Goal: Find contact information: Find contact information

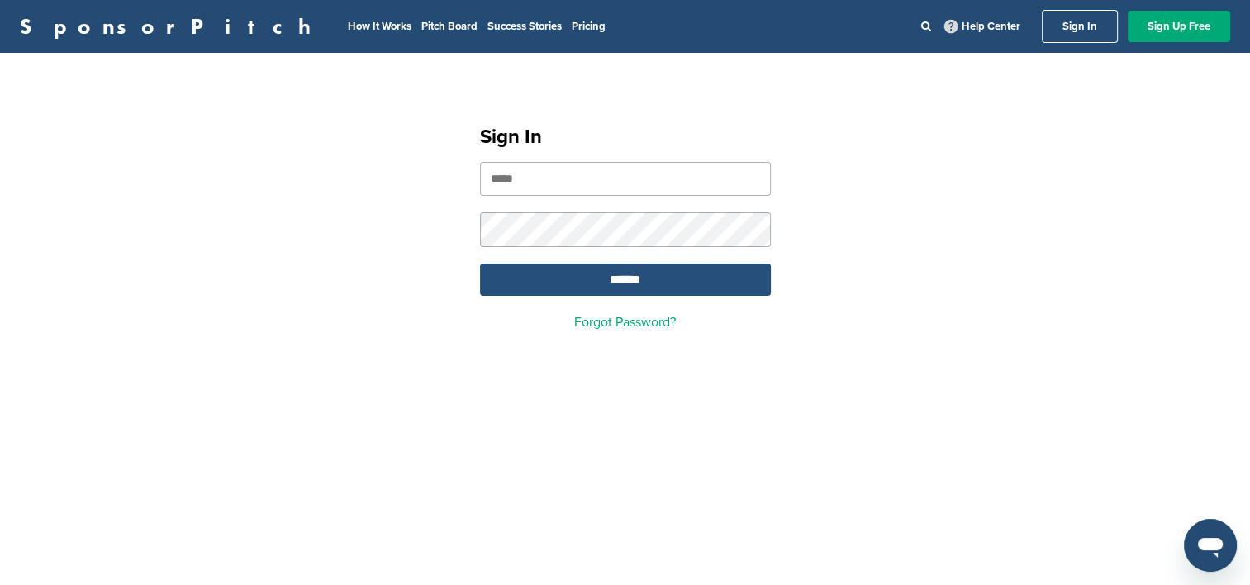
type input "**********"
click at [672, 283] on input "*******" at bounding box center [625, 280] width 291 height 32
click at [608, 281] on input "*******" at bounding box center [625, 280] width 291 height 32
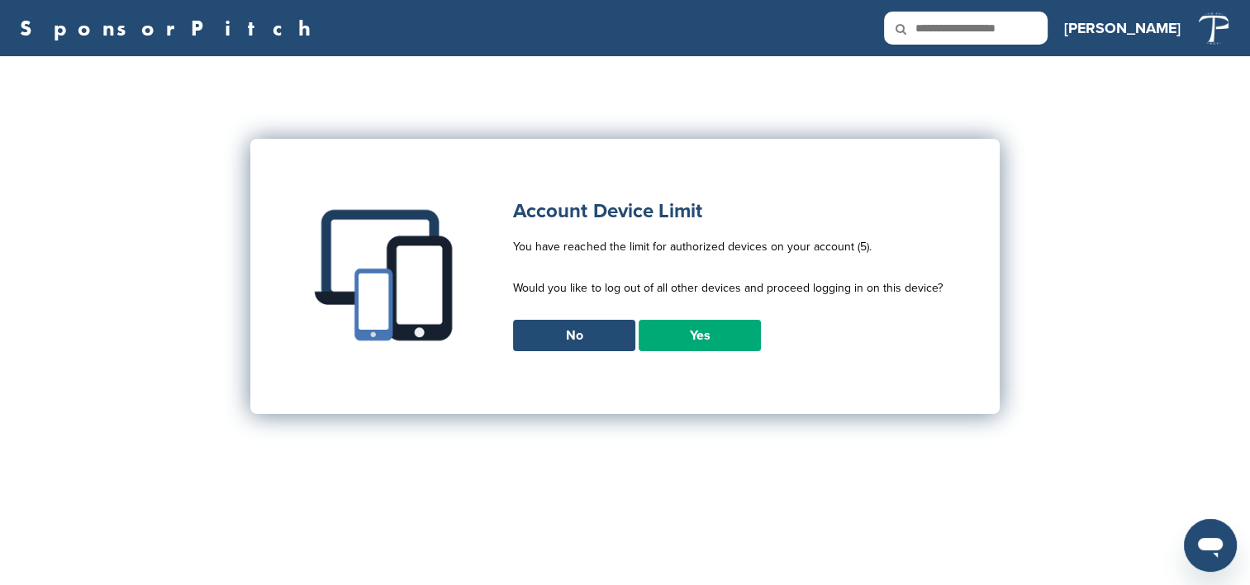
click at [707, 340] on link "Yes" at bounding box center [700, 335] width 122 height 31
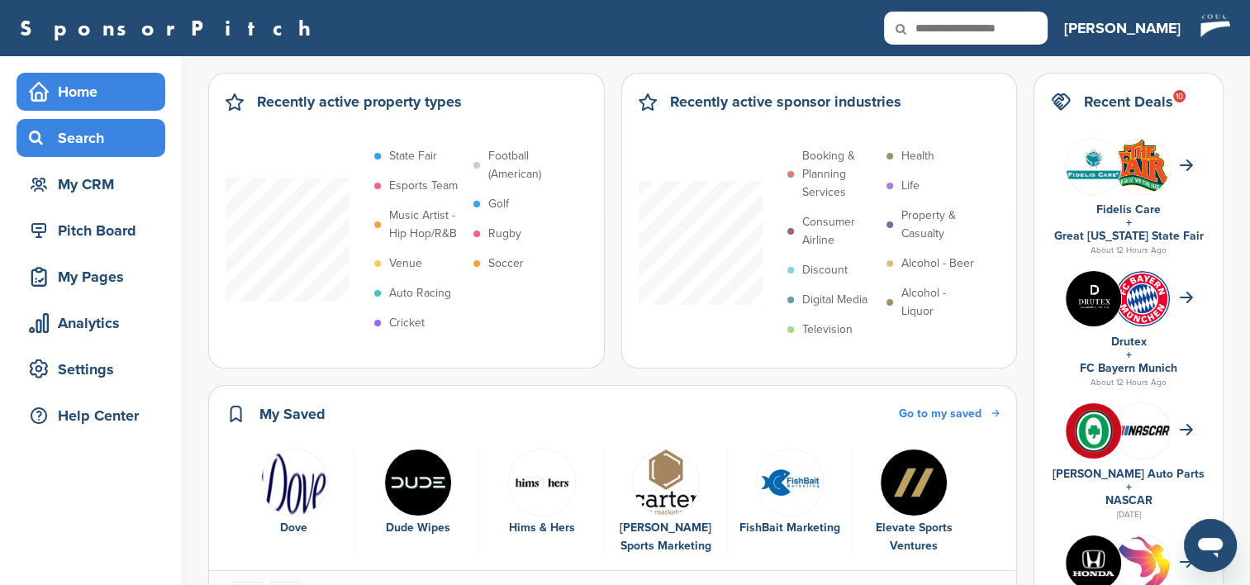
click at [78, 129] on div "Search" at bounding box center [95, 138] width 140 height 30
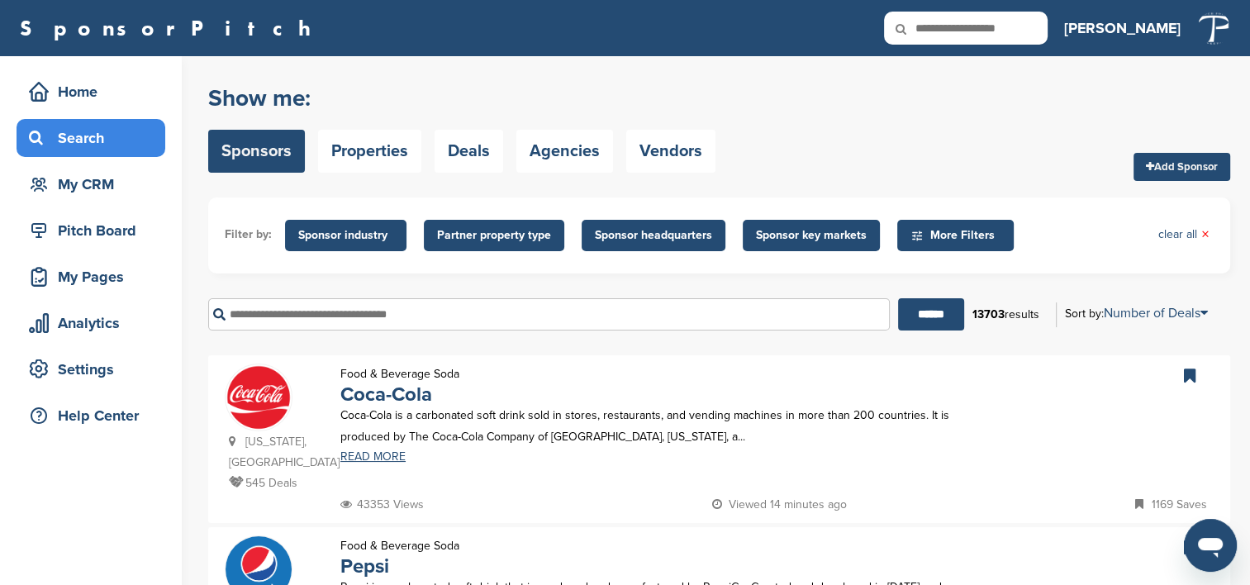
click at [417, 316] on input "text" at bounding box center [549, 314] width 682 height 32
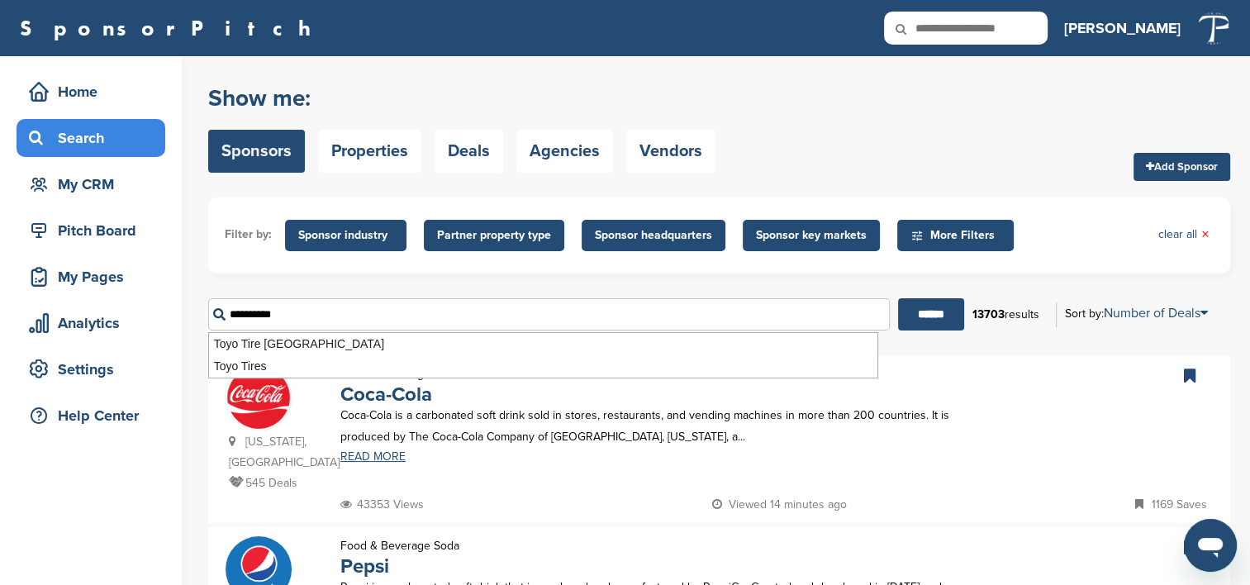
click at [898, 298] on input "******" at bounding box center [931, 314] width 66 height 32
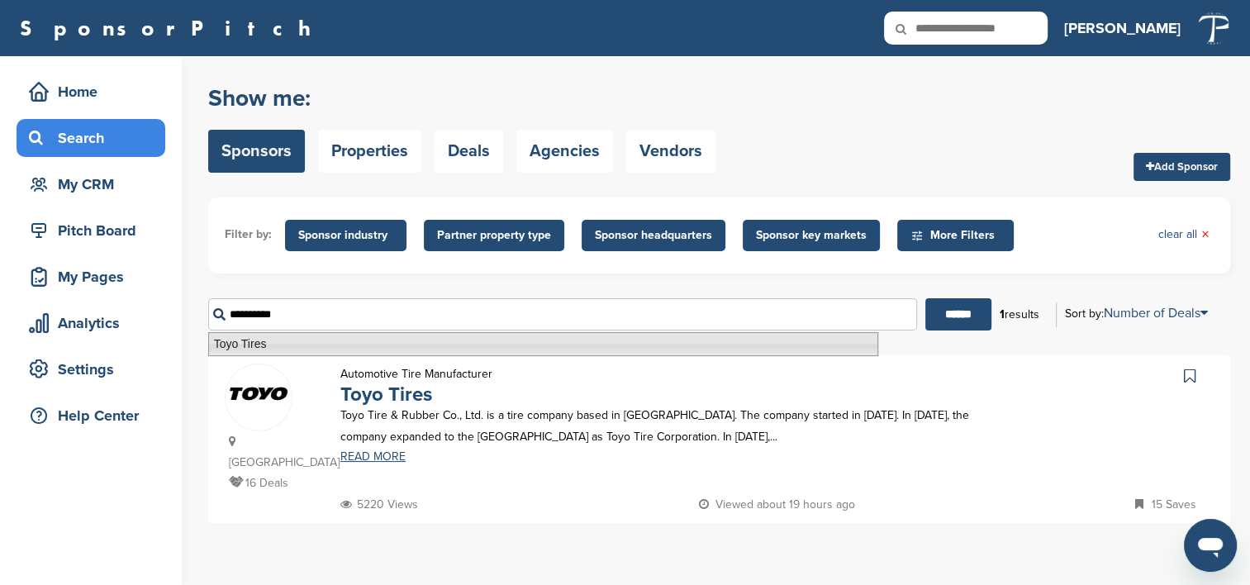
click at [249, 350] on li "Toyo Tires" at bounding box center [543, 344] width 670 height 24
type input "**********"
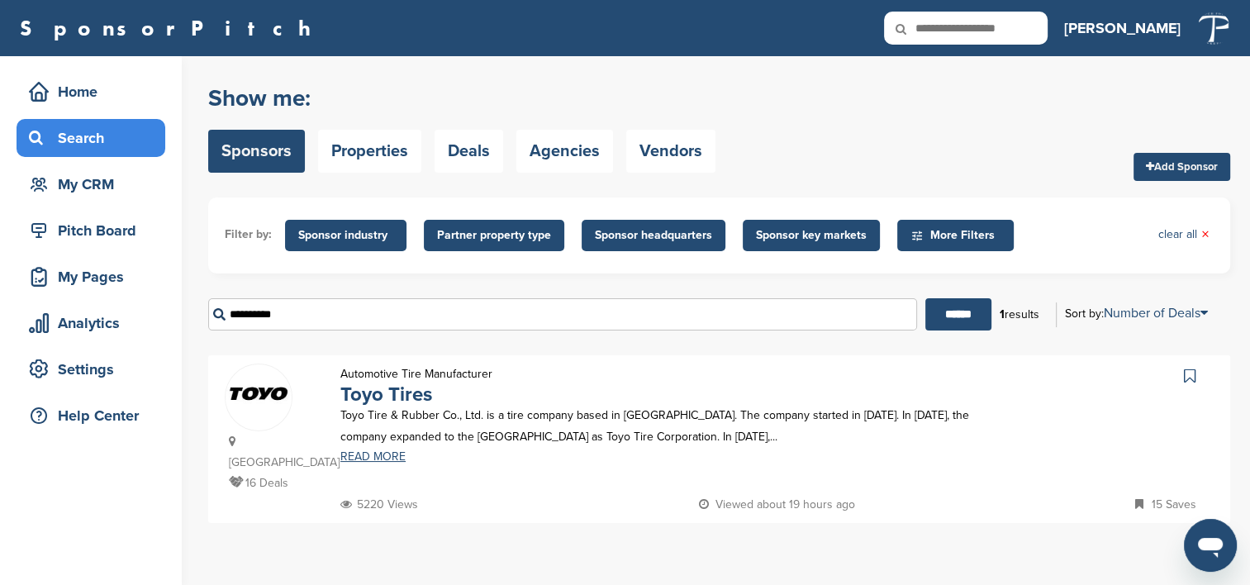
click at [382, 410] on p "Toyo Tire & Rubber Co., Ltd. is a tire company based in Japan. The company star…" at bounding box center [657, 425] width 634 height 41
click at [419, 398] on link "Toyo Tires" at bounding box center [386, 394] width 92 height 24
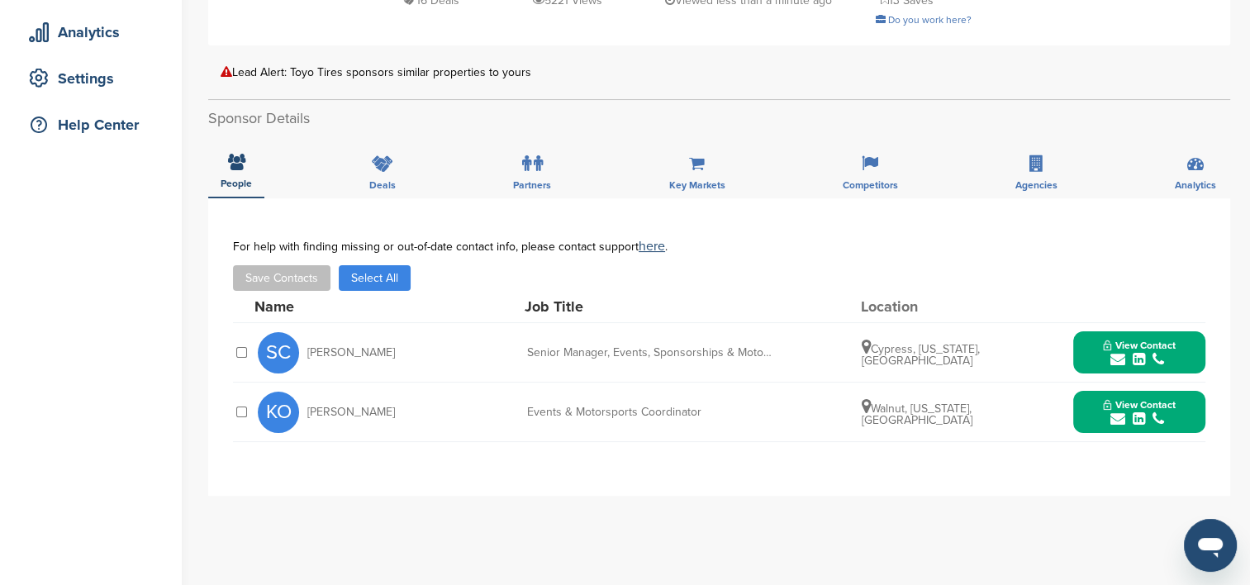
scroll to position [330, 0]
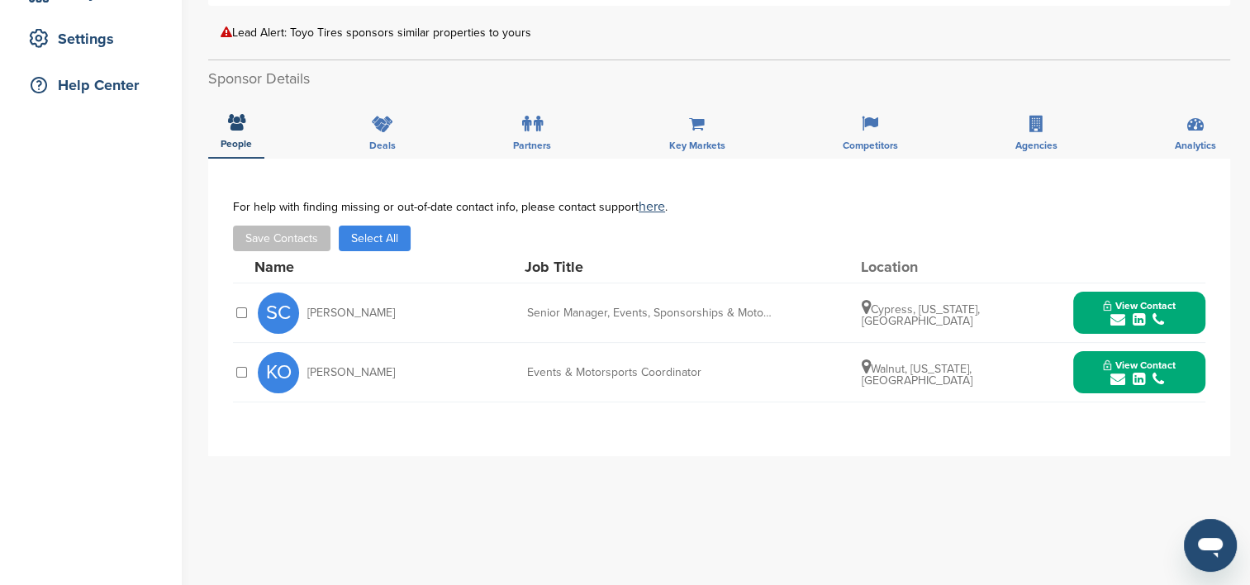
click at [817, 539] on div "**********" at bounding box center [719, 489] width 1022 height 661
click at [473, 373] on div "KO Karl Osaki Events & Motorsports Coordinator Walnut, California, United State…" at bounding box center [732, 372] width 948 height 59
click at [461, 387] on div "KO Karl Osaki Events & Motorsports Coordinator Walnut, California, United State…" at bounding box center [732, 372] width 948 height 59
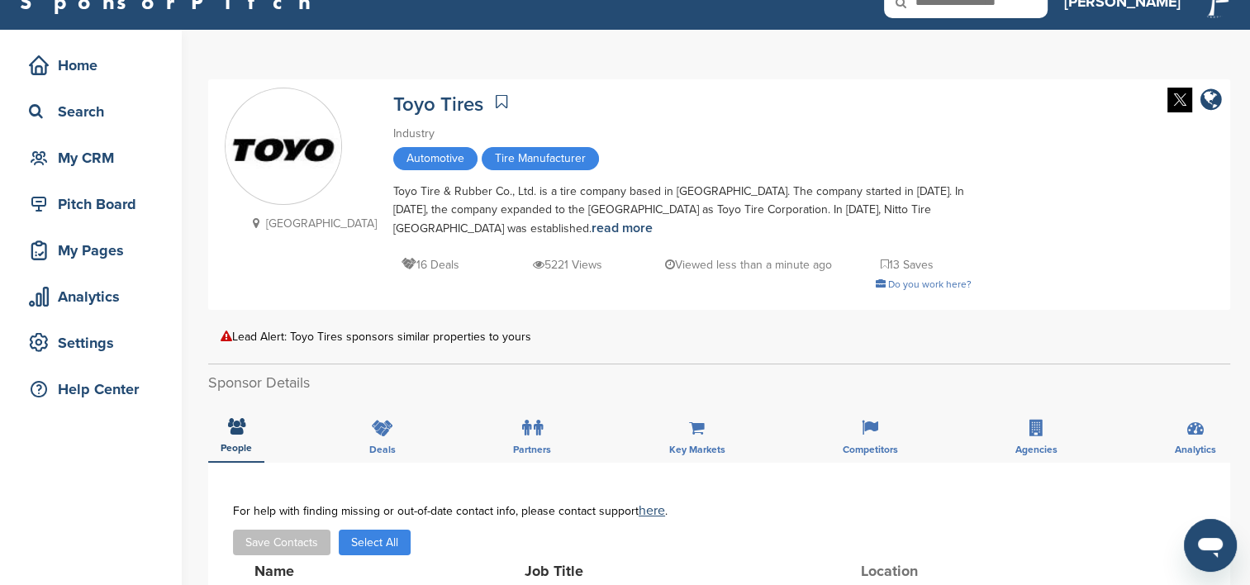
scroll to position [0, 0]
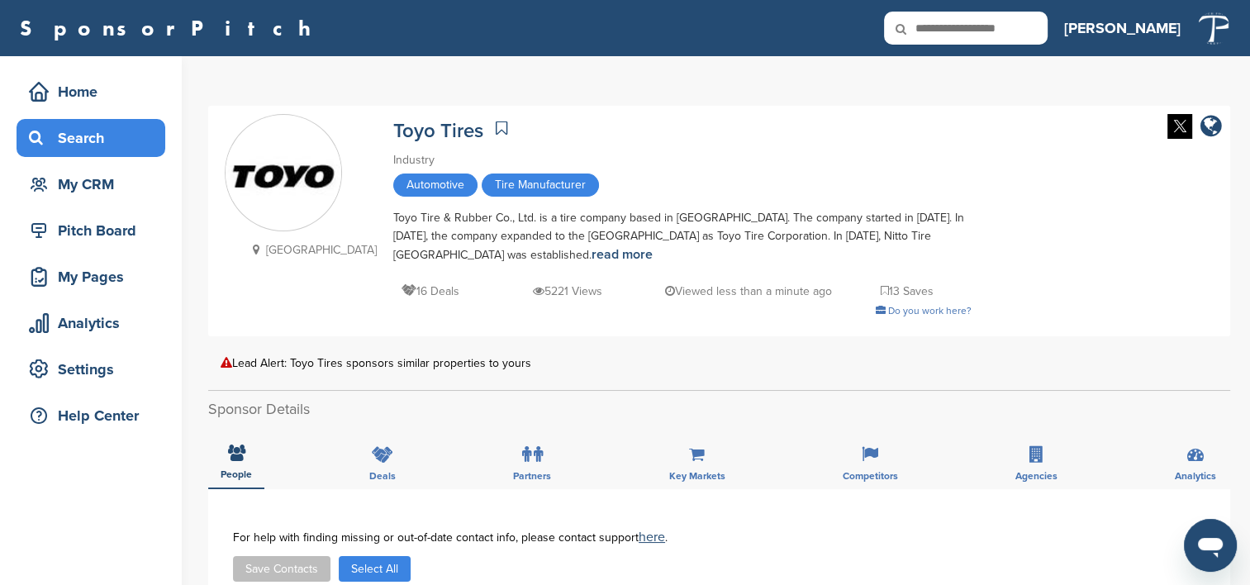
click at [49, 154] on div "Search" at bounding box center [91, 138] width 149 height 38
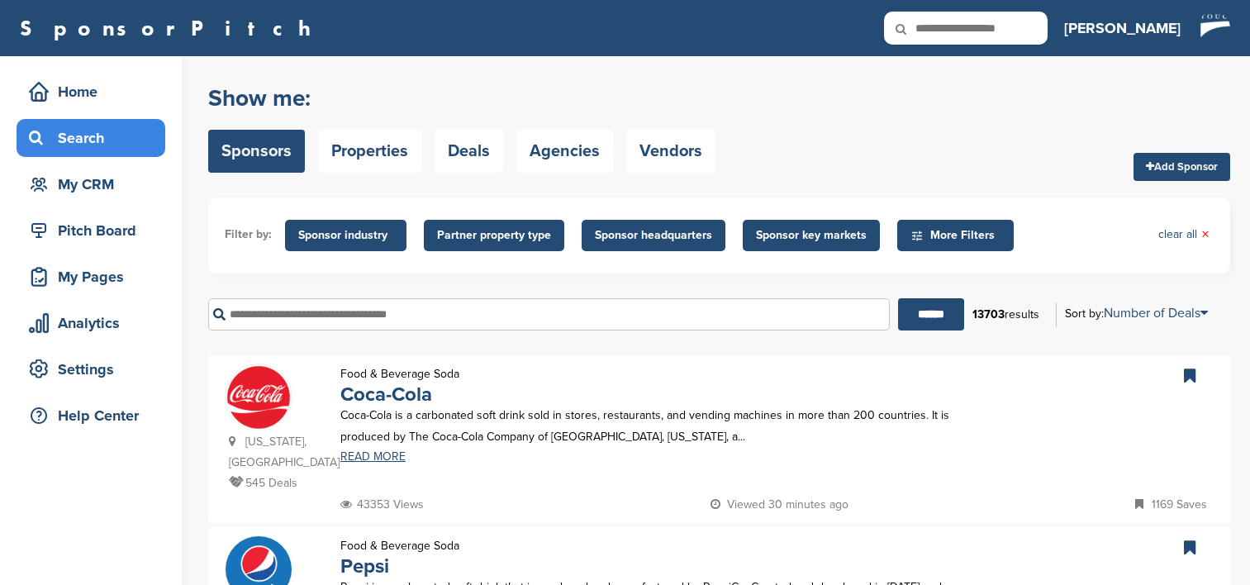
click at [382, 322] on input "text" at bounding box center [549, 314] width 682 height 32
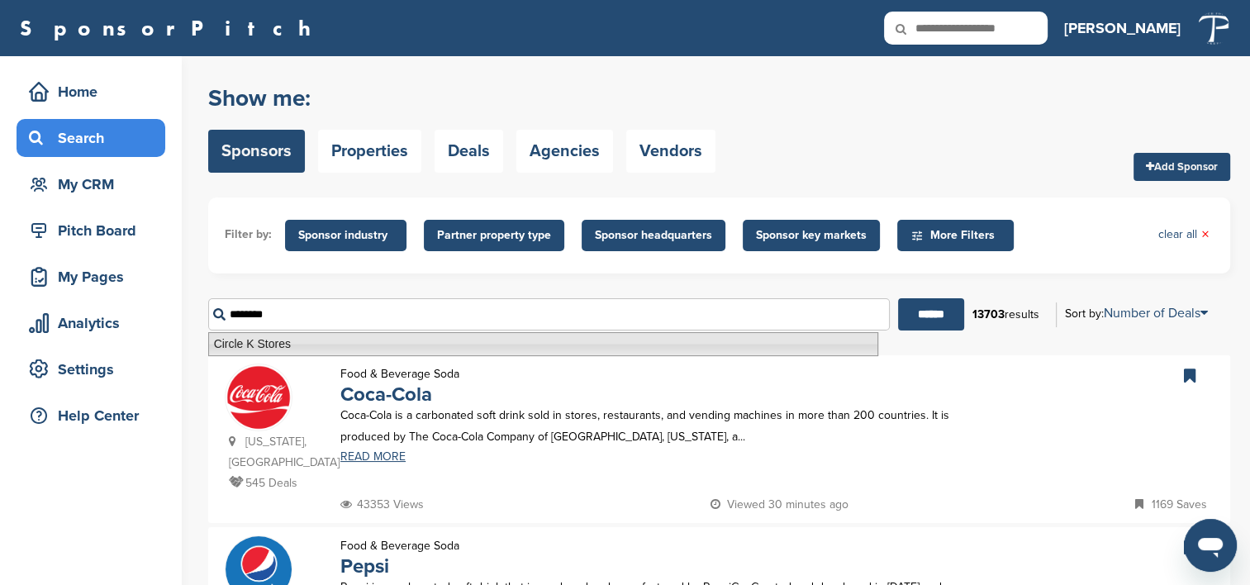
click at [228, 335] on li "Circle K Stores" at bounding box center [543, 344] width 670 height 24
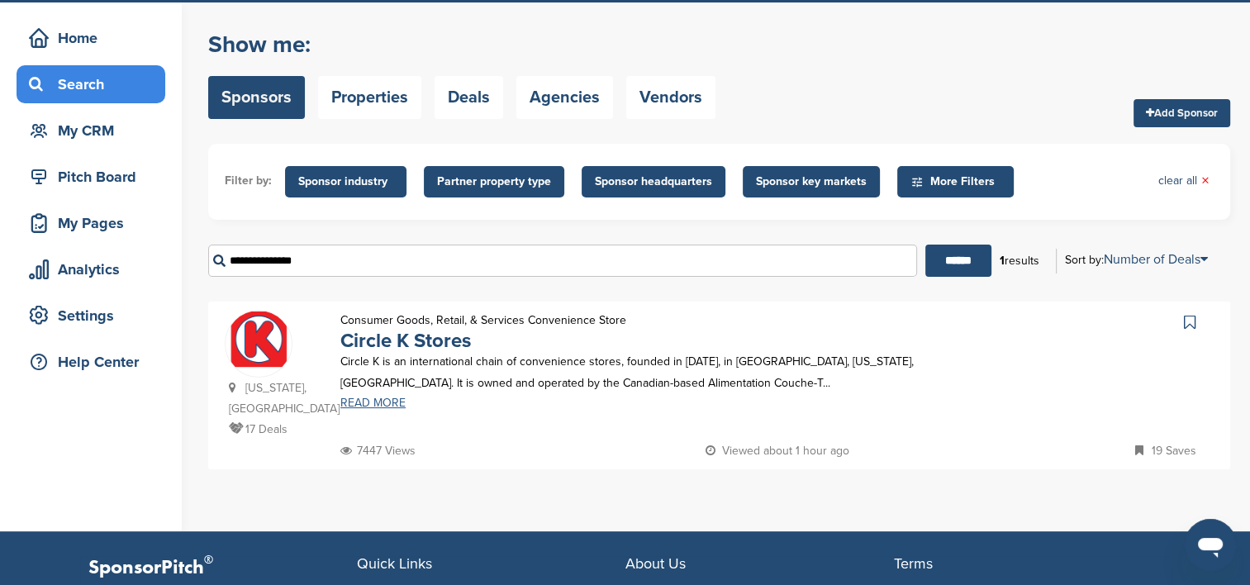
scroll to position [83, 0]
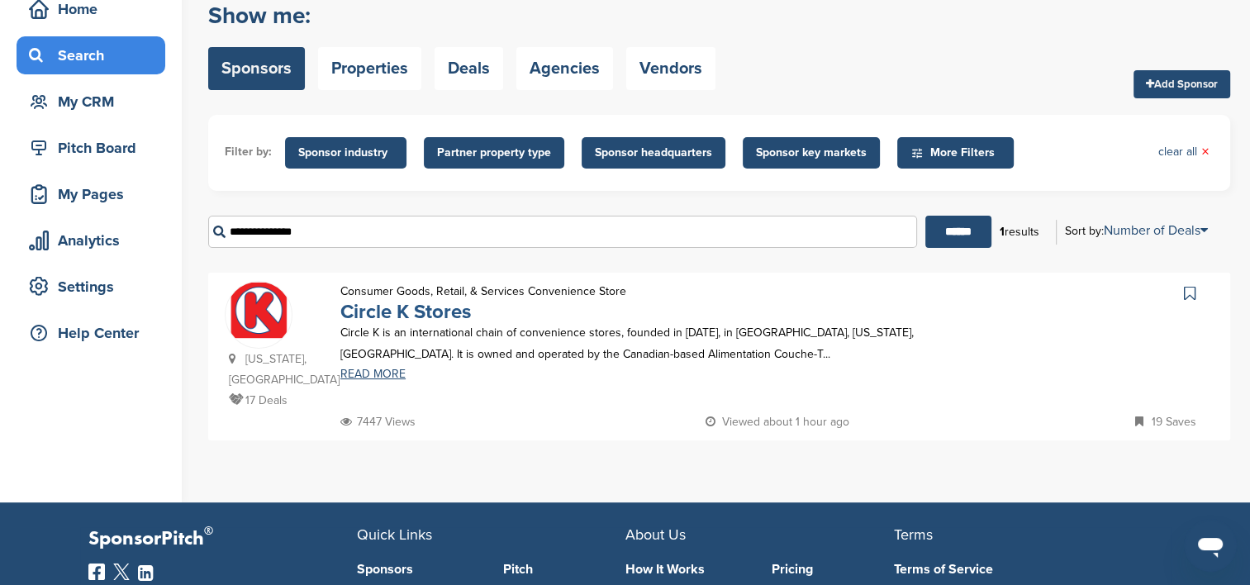
type input "**********"
click at [378, 320] on link "Circle K Stores" at bounding box center [405, 312] width 131 height 24
click at [397, 316] on link "Circle K Stores" at bounding box center [405, 312] width 131 height 24
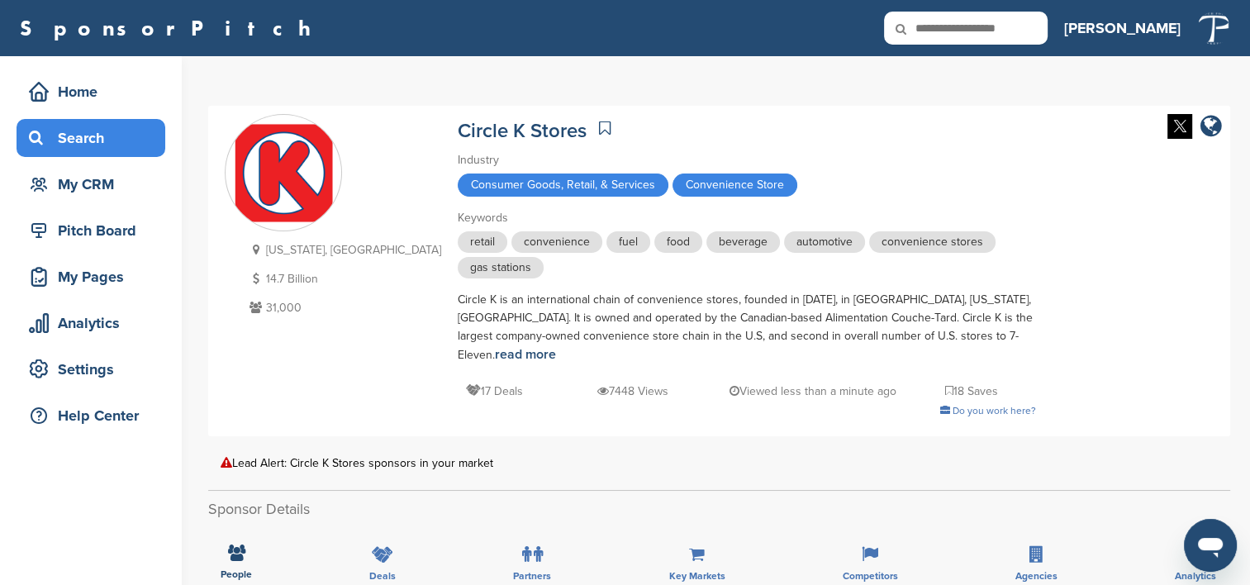
click at [77, 145] on div "Search" at bounding box center [95, 138] width 140 height 30
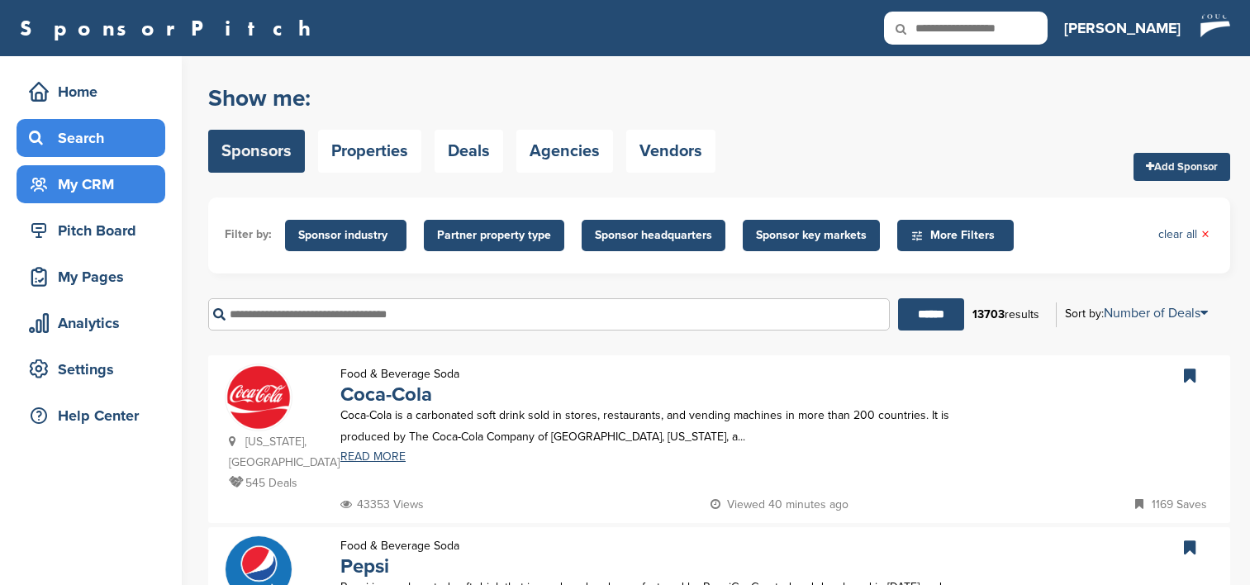
click at [294, 314] on input "text" at bounding box center [549, 314] width 682 height 32
click at [898, 298] on input "******" at bounding box center [931, 314] width 66 height 32
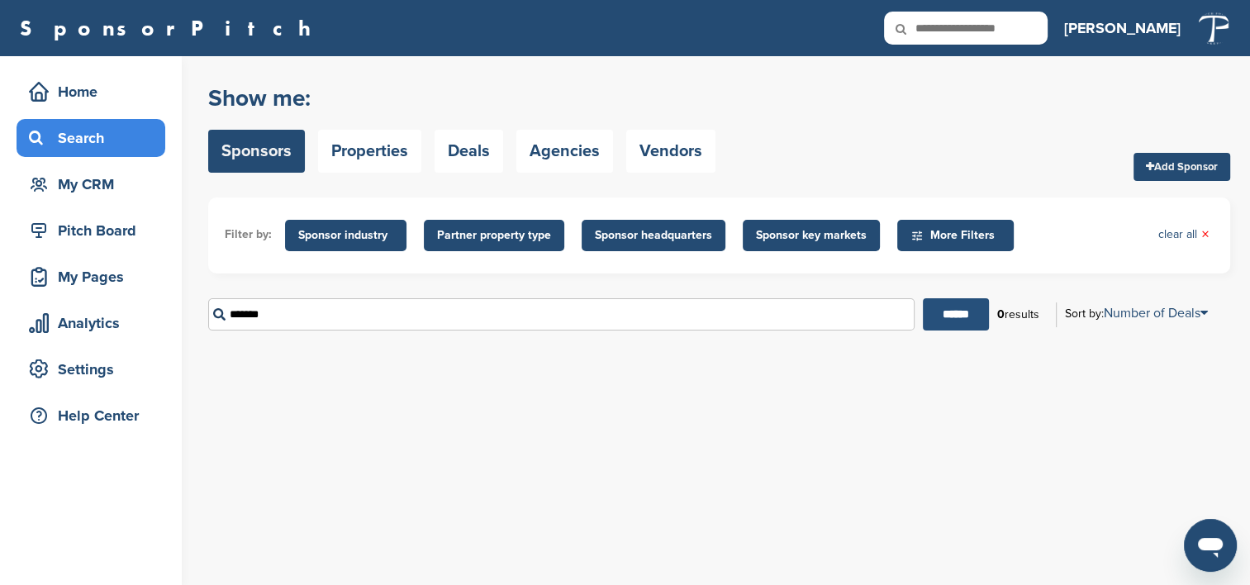
click at [948, 311] on input "******" at bounding box center [956, 314] width 66 height 32
drag, startPoint x: 289, startPoint y: 298, endPoint x: 192, endPoint y: 230, distance: 118.5
click at [192, 272] on div "Home Search My CRM Pitch Board My Pages Analytics Settings Help Center You have…" at bounding box center [625, 320] width 1250 height 529
click at [923, 298] on input "******" at bounding box center [956, 314] width 66 height 32
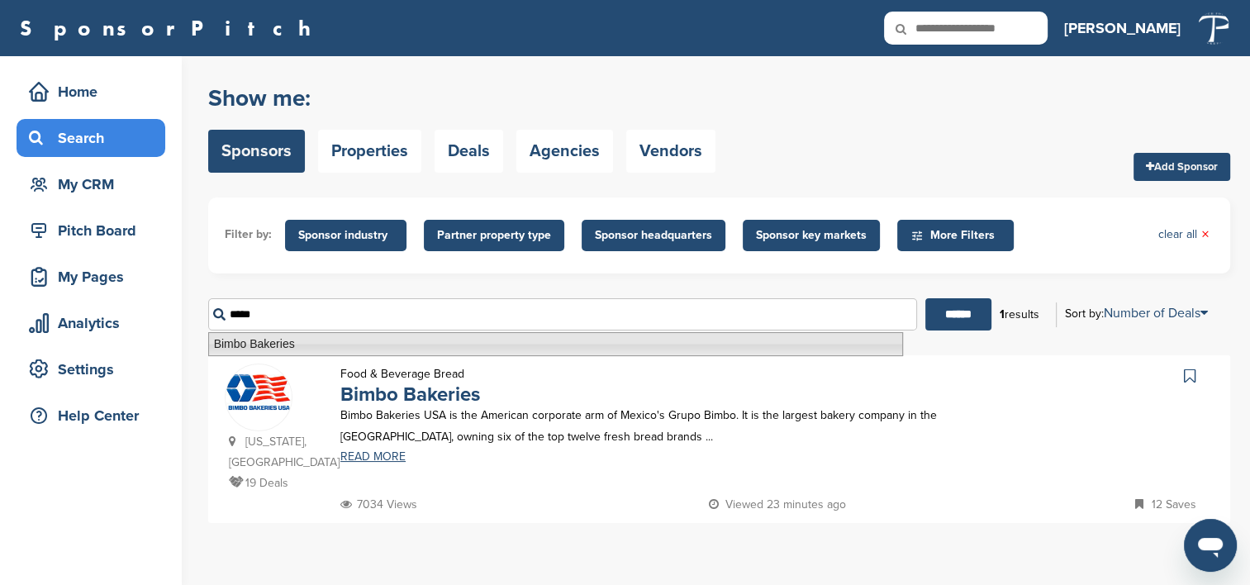
click at [281, 344] on li "Bimbo Bakeries" at bounding box center [555, 344] width 695 height 24
type input "**********"
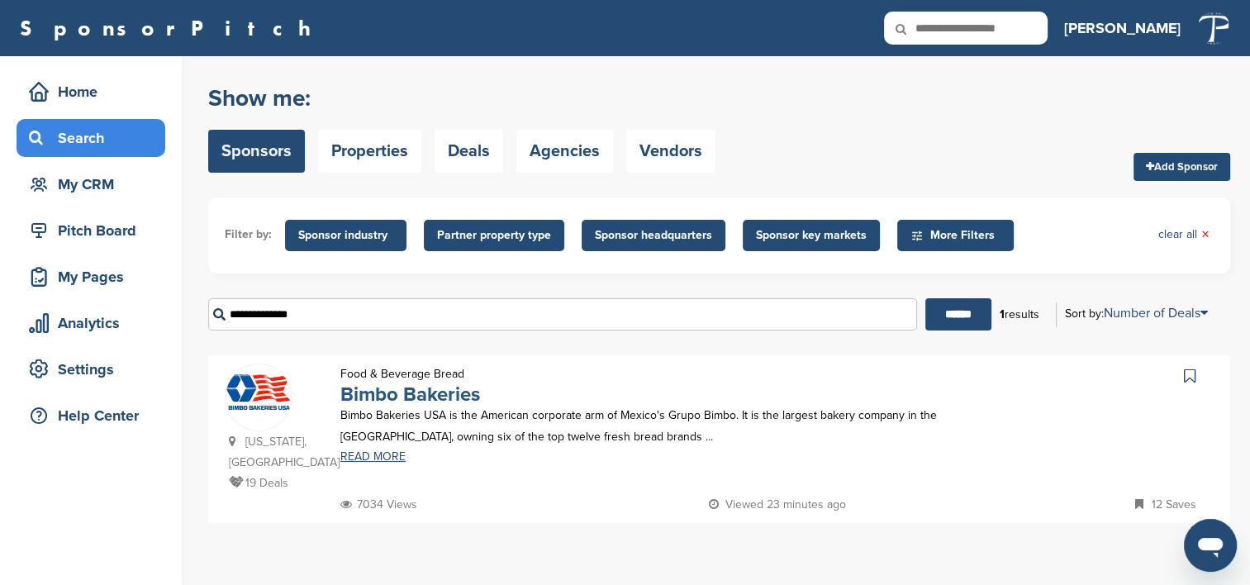
click at [390, 401] on link "Bimbo Bakeries" at bounding box center [410, 394] width 140 height 24
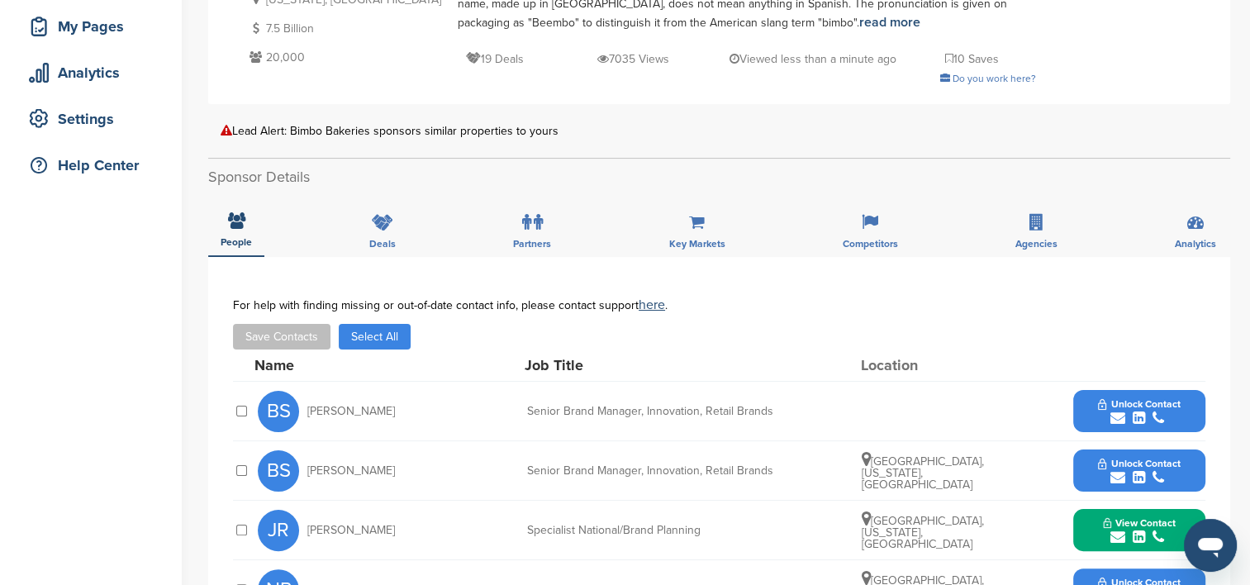
scroll to position [248, 0]
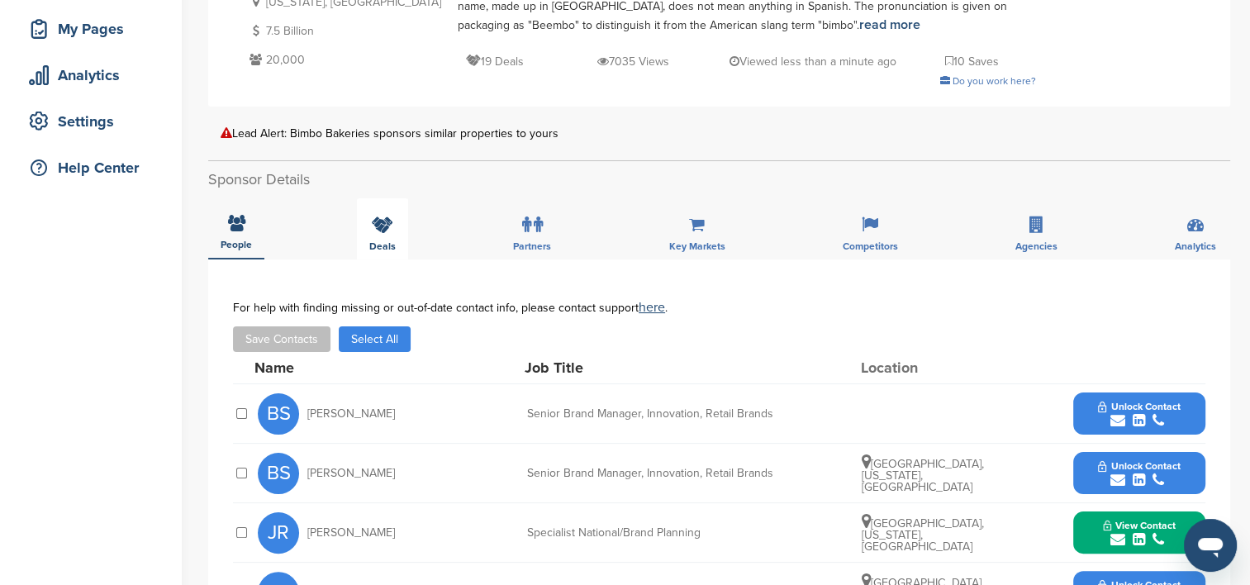
click at [390, 231] on icon at bounding box center [382, 224] width 21 height 17
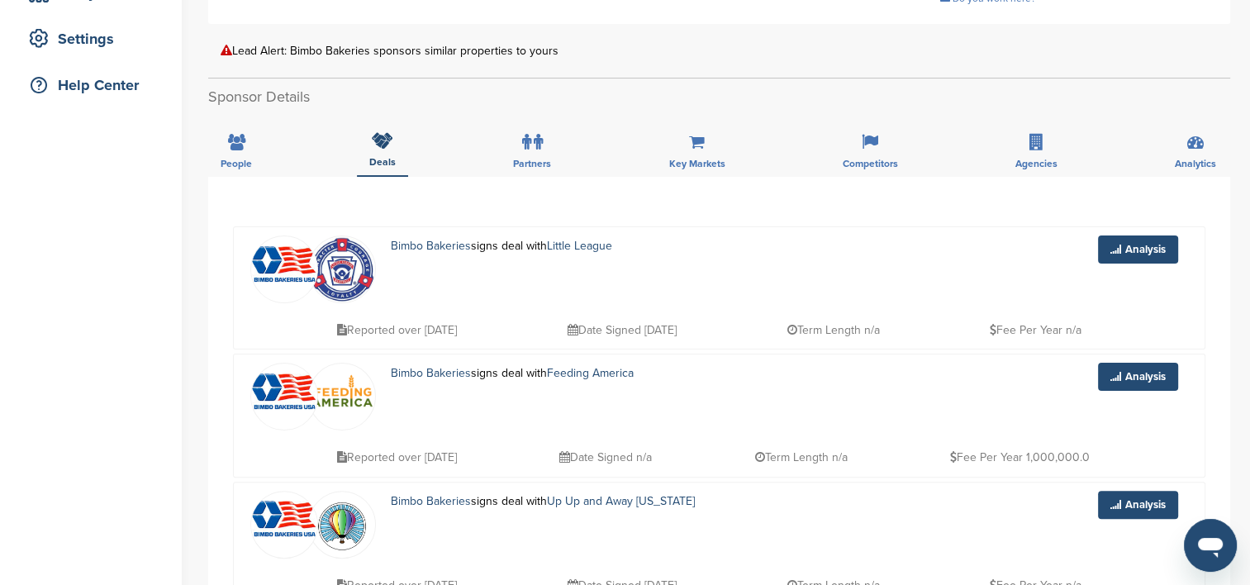
scroll to position [0, 0]
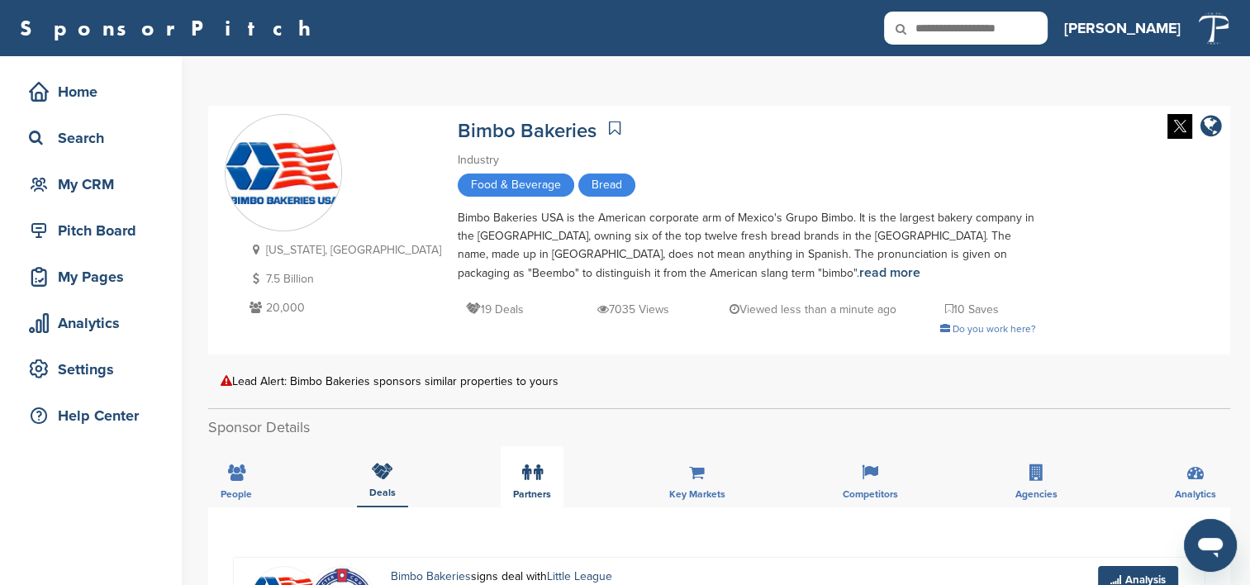
click at [530, 483] on label at bounding box center [532, 472] width 21 height 33
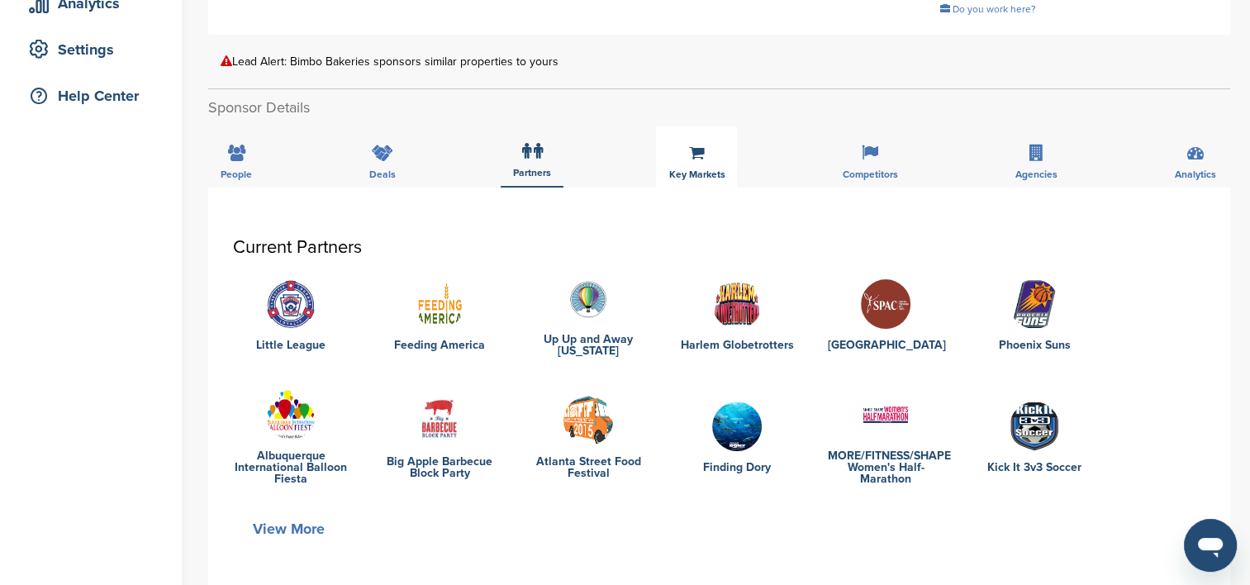
scroll to position [330, 0]
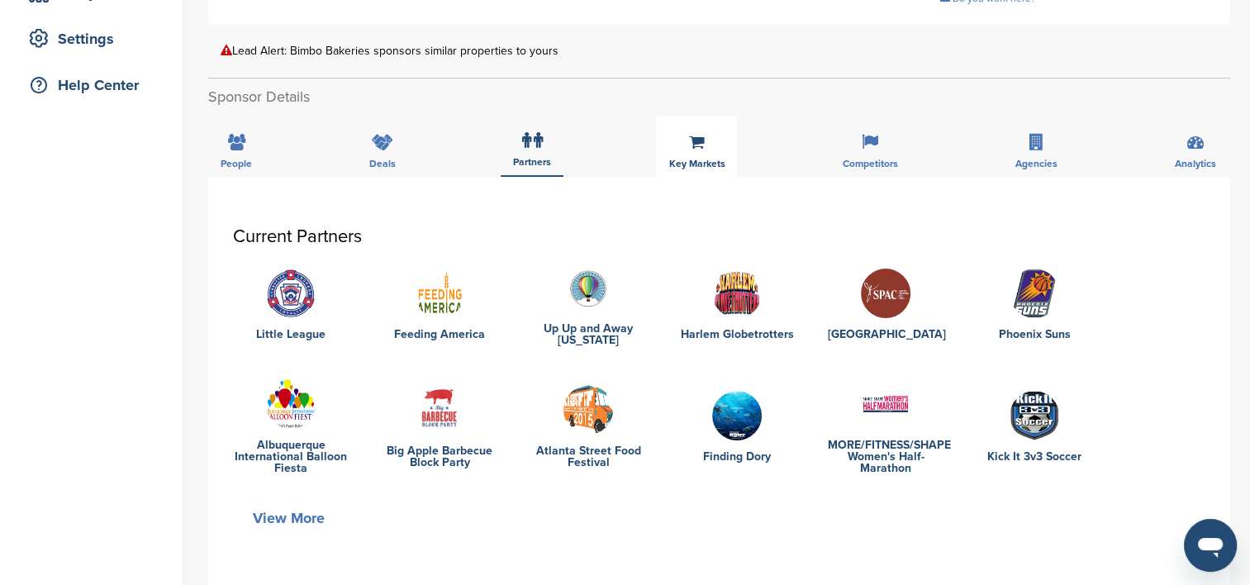
click at [252, 159] on span "Key Markets" at bounding box center [236, 164] width 31 height 10
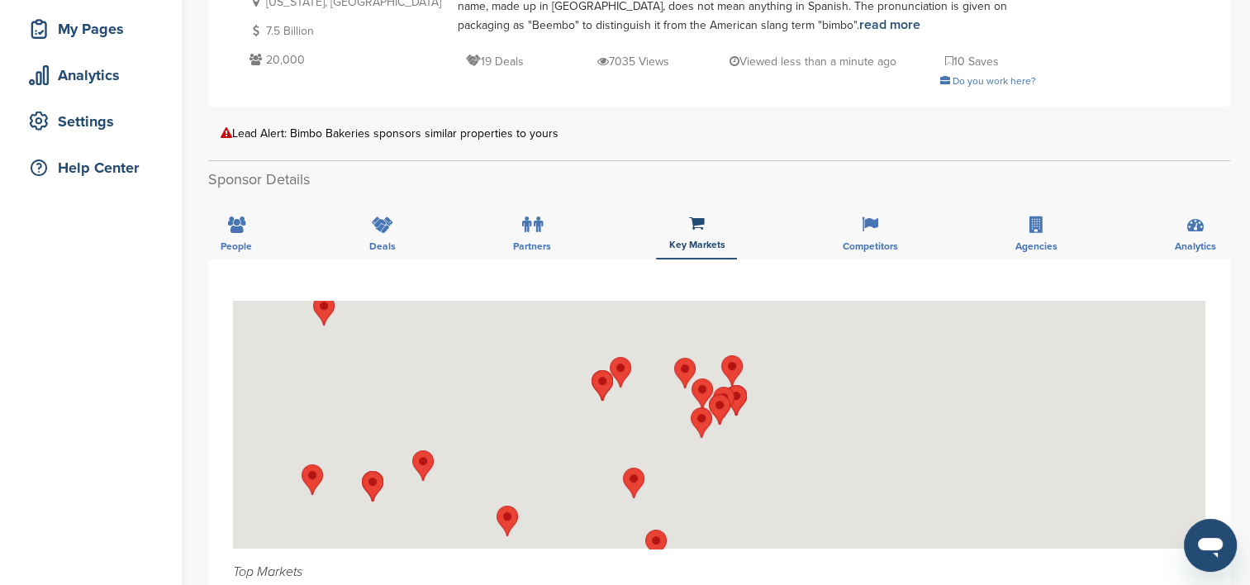
scroll to position [165, 0]
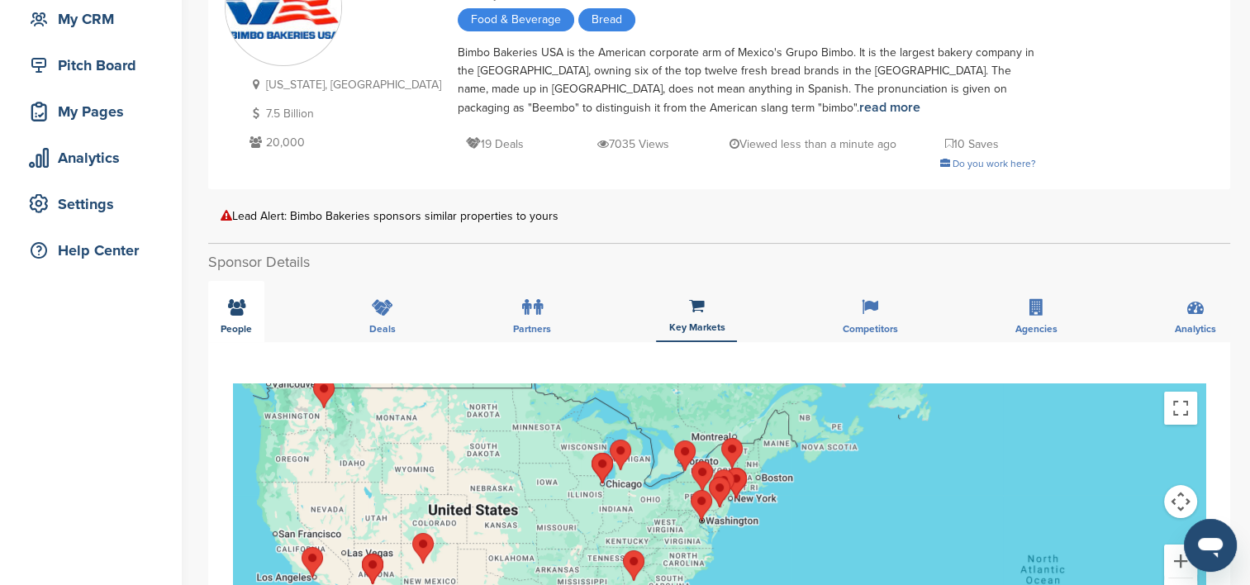
click at [242, 311] on icon at bounding box center [236, 307] width 17 height 17
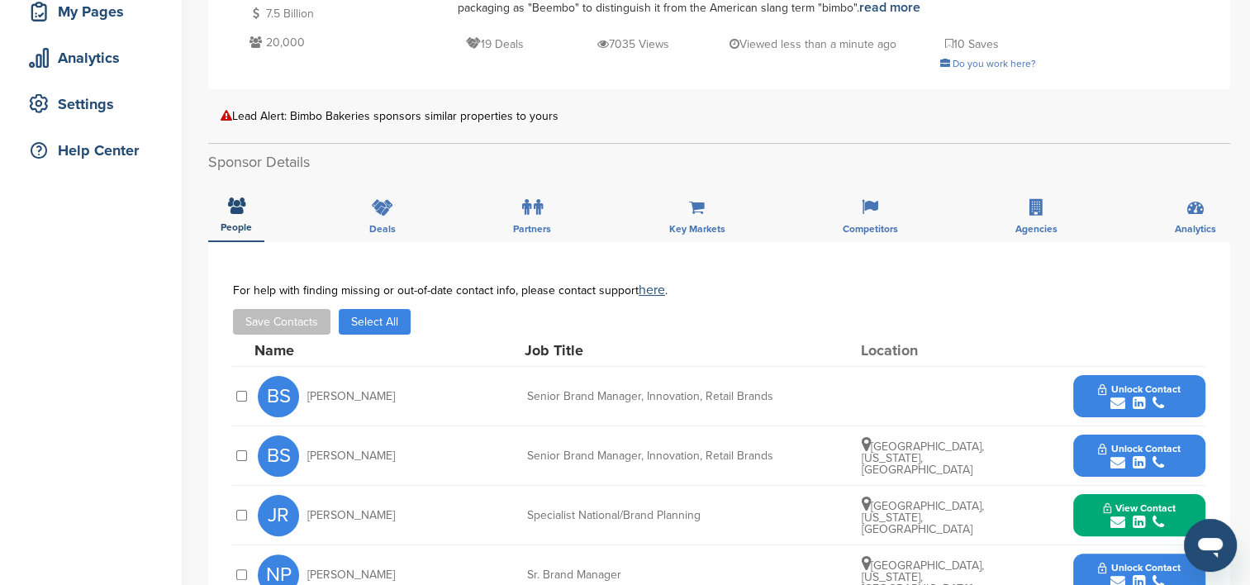
scroll to position [248, 0]
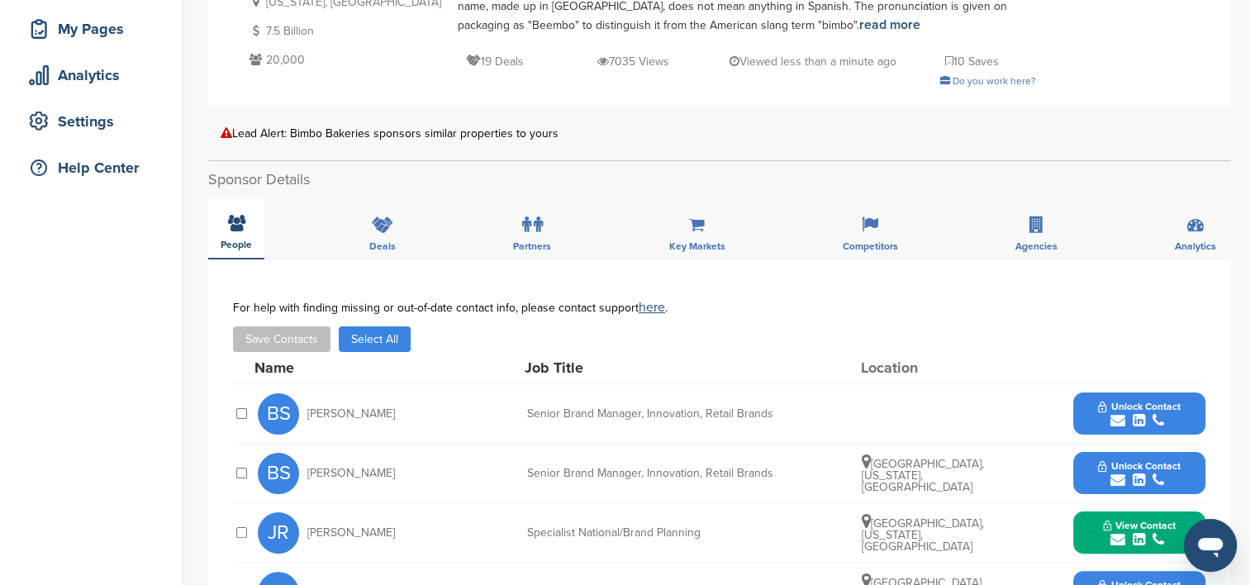
click at [240, 228] on icon at bounding box center [236, 223] width 17 height 17
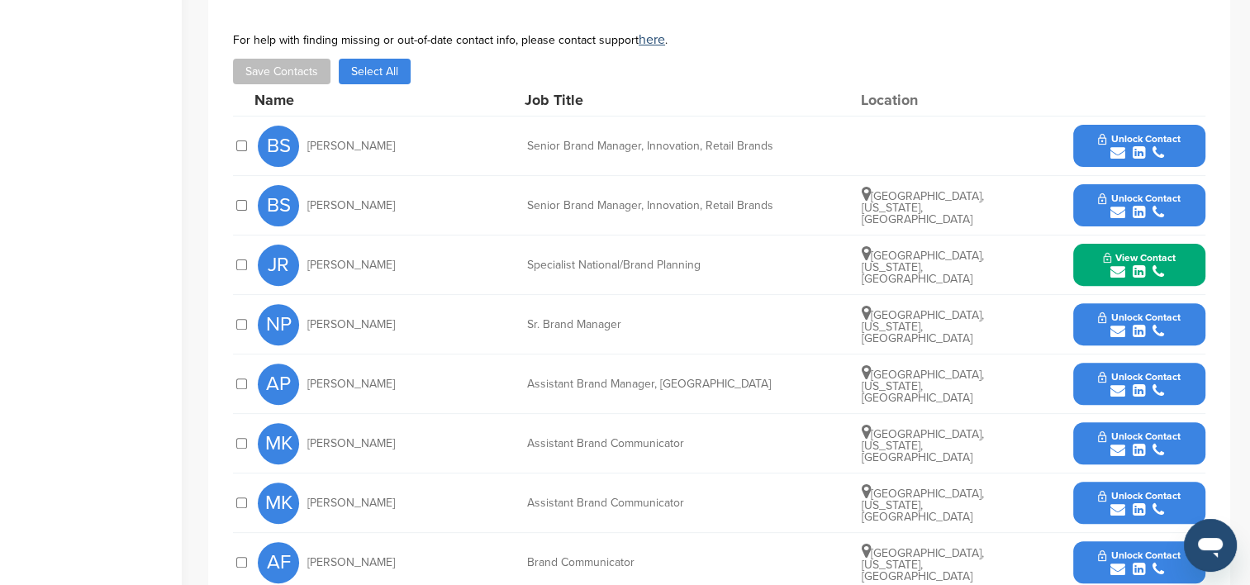
scroll to position [496, 0]
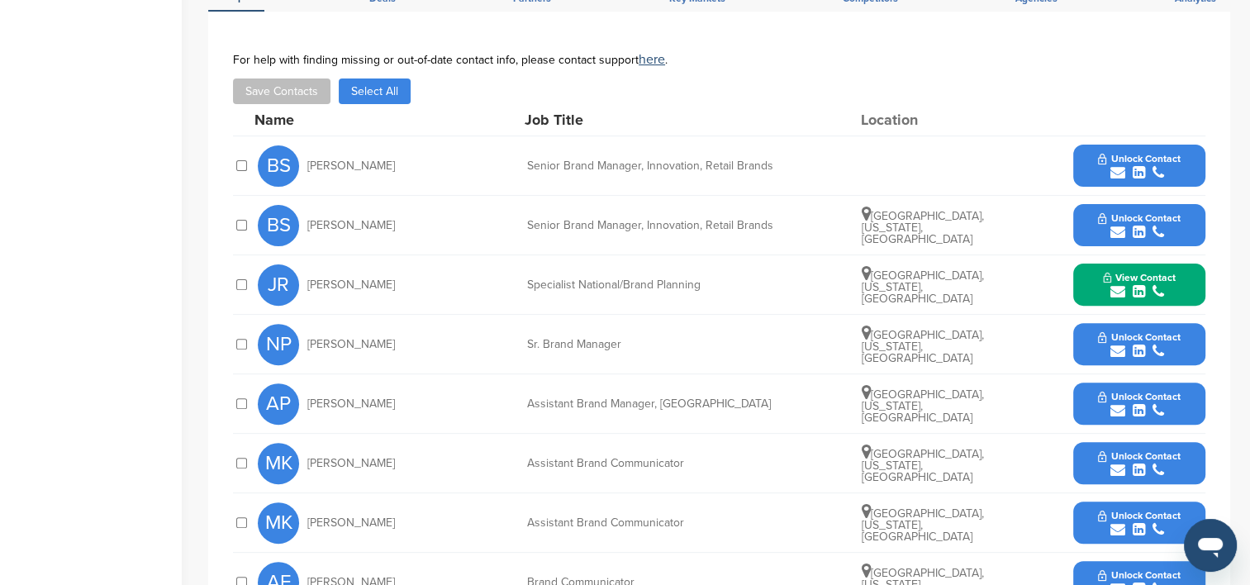
click at [1153, 392] on span "Unlock Contact" at bounding box center [1139, 397] width 82 height 12
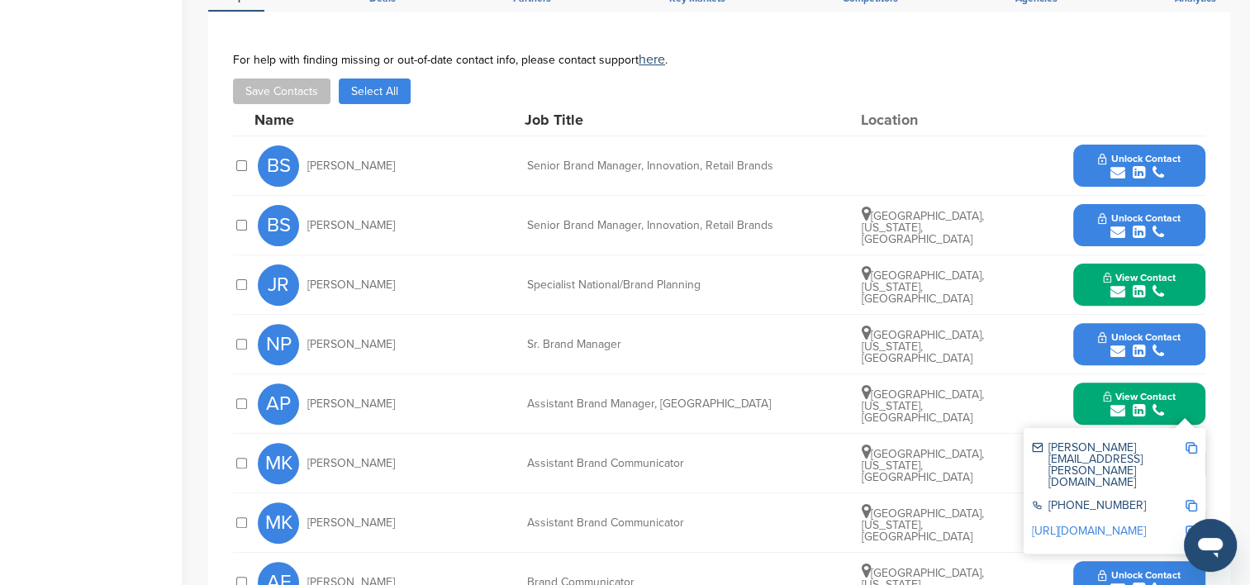
click at [1146, 524] on link "http://www.linkedin.com/in/annaspalij" at bounding box center [1089, 531] width 114 height 14
drag, startPoint x: 1104, startPoint y: 496, endPoint x: 1101, endPoint y: 478, distance: 18.3
click at [1104, 524] on link "http://www.linkedin.com/in/annaspalij" at bounding box center [1089, 531] width 114 height 14
click at [1088, 520] on div "http://www.linkedin.com/in/annaspalij" at bounding box center [1114, 533] width 165 height 26
click at [1104, 524] on link "http://www.linkedin.com/in/annaspalij" at bounding box center [1089, 531] width 114 height 14
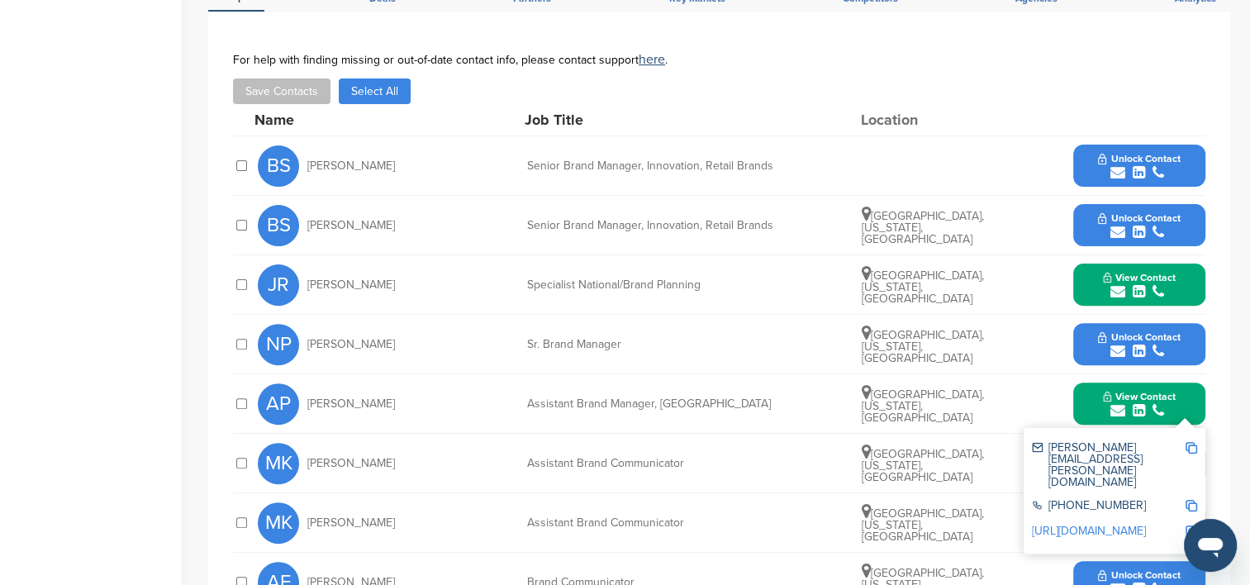
click at [1137, 284] on icon "submit" at bounding box center [1139, 291] width 12 height 15
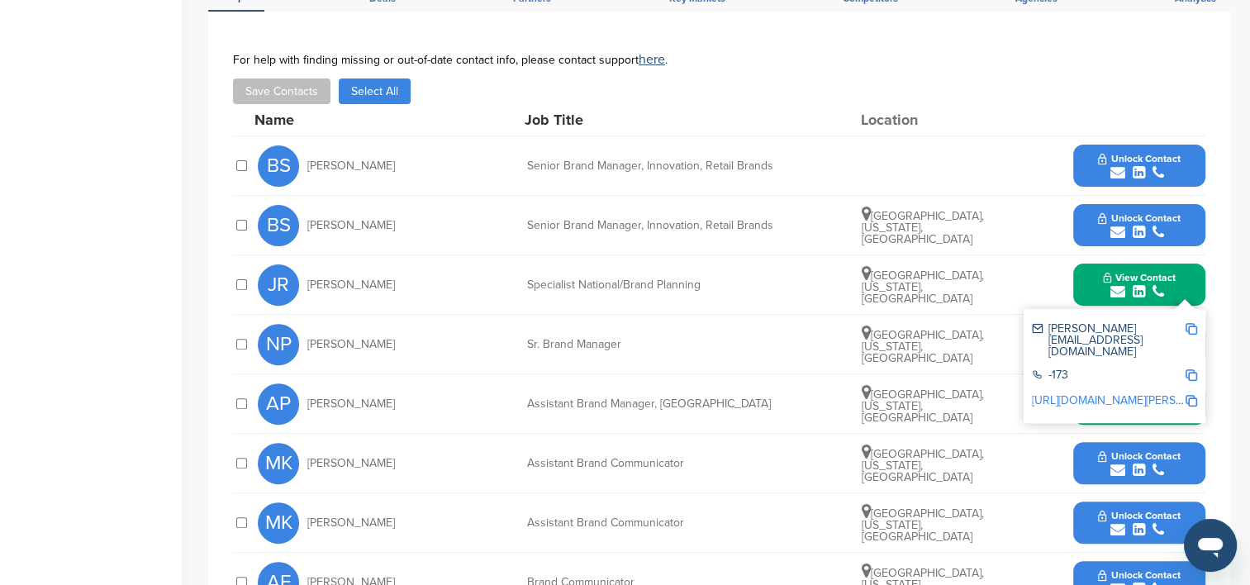
click at [1124, 393] on link "http://www.linkedin.com/in/jeremy-reagan-769a28115" at bounding box center [1133, 400] width 202 height 14
click at [1001, 255] on div "JR Jeremy Reagan Specialist National/Brand Planning Vacaville, California, Unit…" at bounding box center [732, 284] width 948 height 59
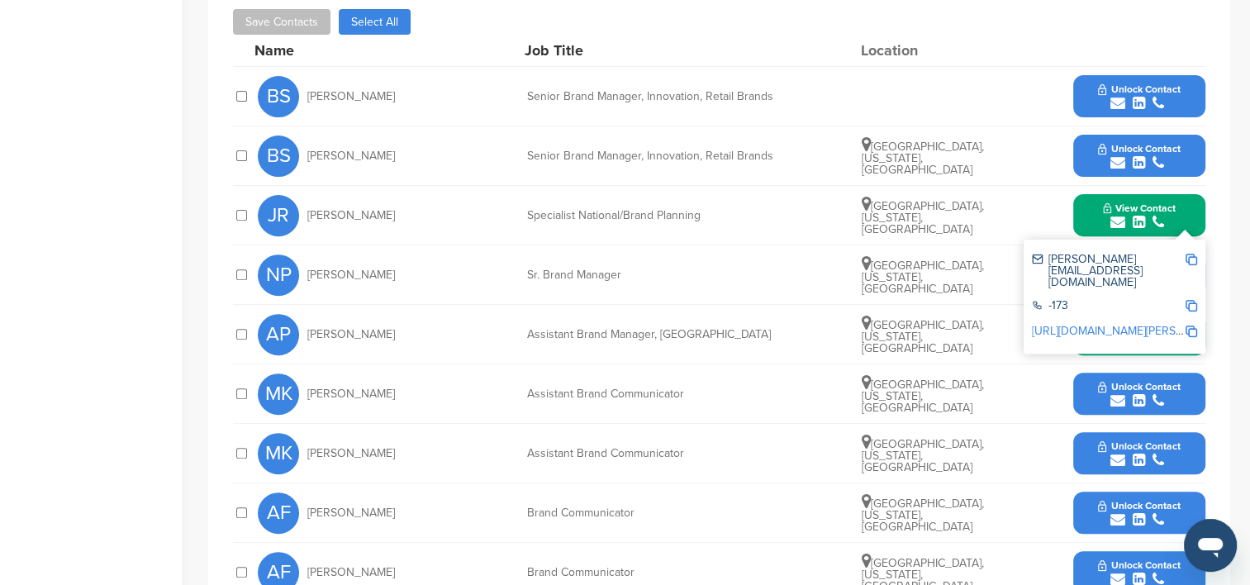
scroll to position [578, 0]
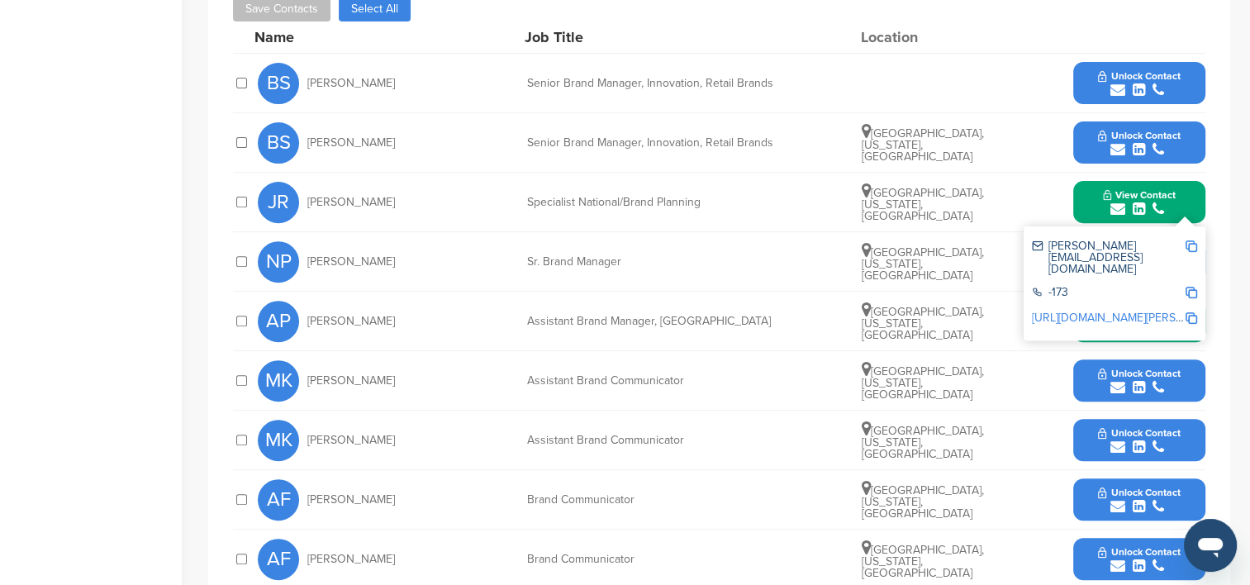
click at [695, 351] on div "MK Mariah Kern Assistant Brand Communicator Philadelphia, Pennsylvania, United …" at bounding box center [732, 380] width 948 height 59
click at [1078, 311] on link "http://www.linkedin.com/in/jeremy-reagan-769a28115" at bounding box center [1133, 318] width 202 height 14
drag, startPoint x: 596, startPoint y: 253, endPoint x: 500, endPoint y: 403, distance: 178.3
click at [500, 403] on div "MK Mariah Kern Assistant Brand Communicator Philadelphia, Pennsylvania, United …" at bounding box center [732, 380] width 948 height 59
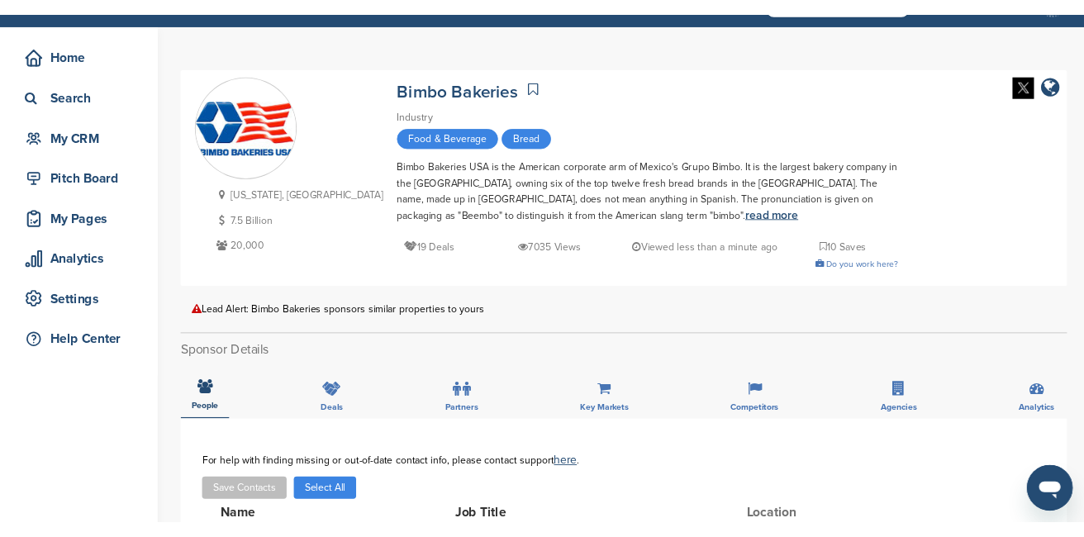
scroll to position [0, 0]
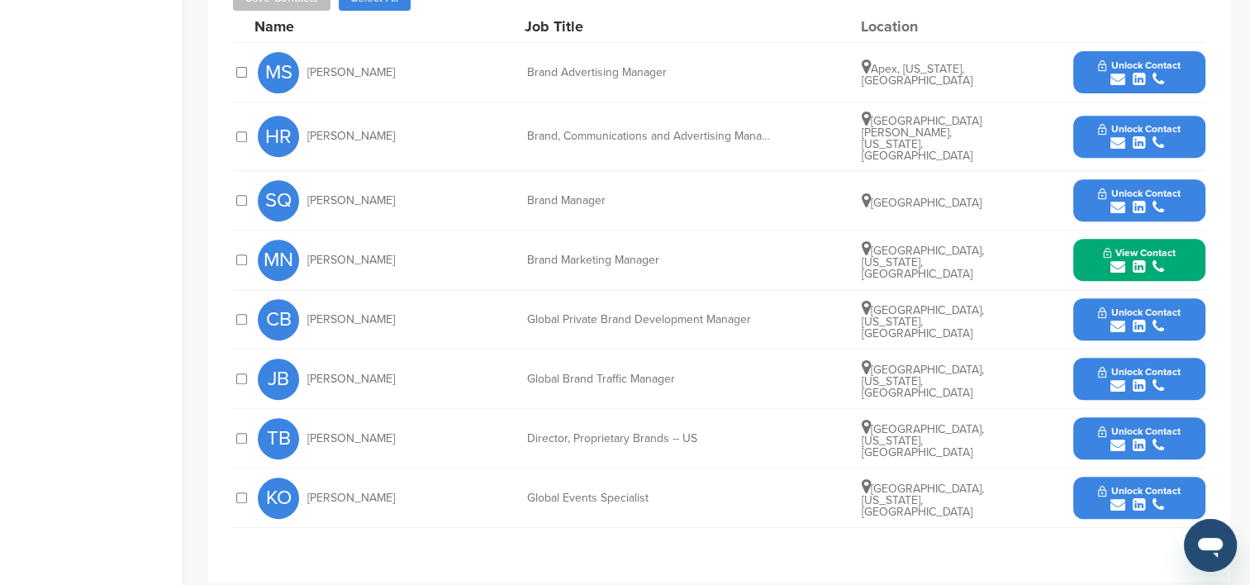
scroll to position [661, 0]
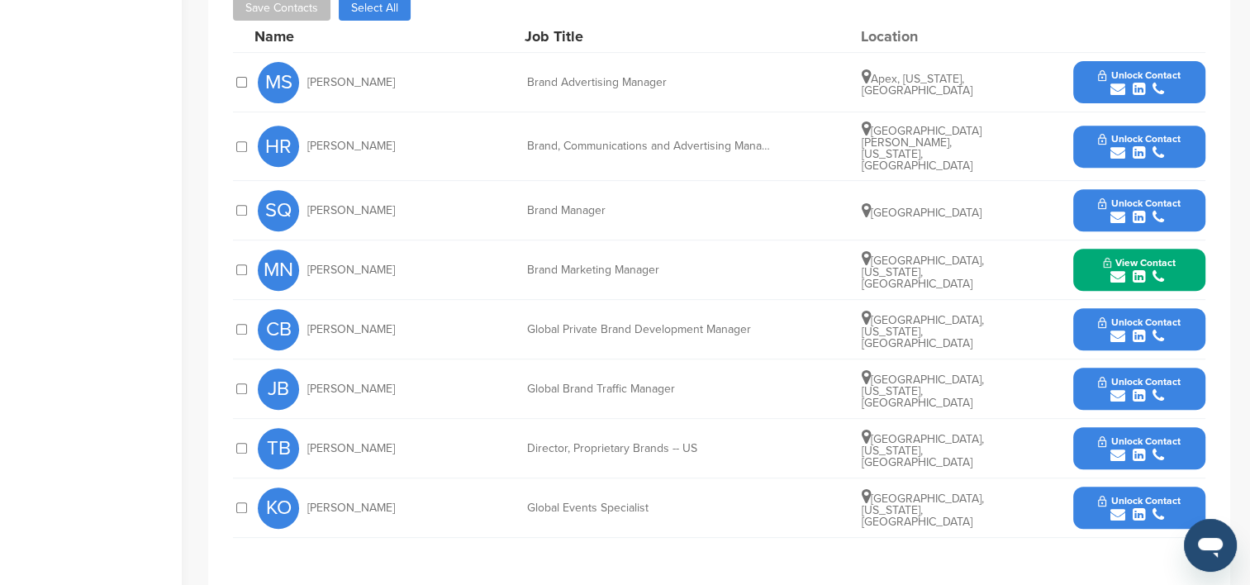
click at [1143, 495] on span "Unlock Contact" at bounding box center [1139, 501] width 82 height 12
